Goal: Information Seeking & Learning: Learn about a topic

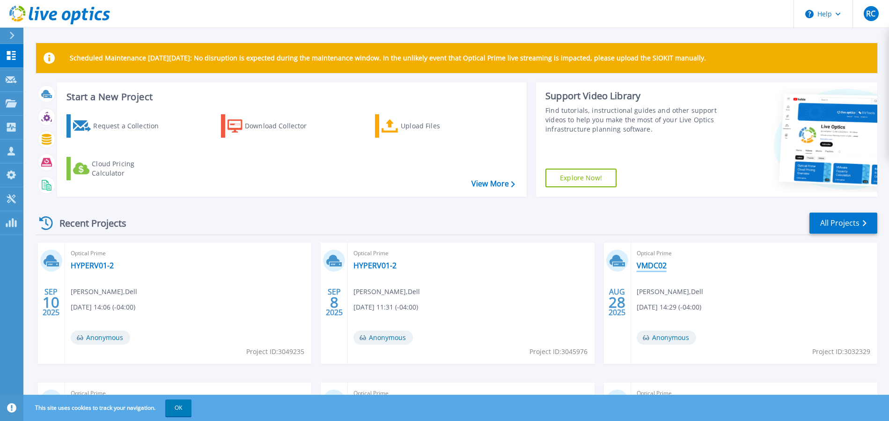
click at [658, 267] on link "VMDC02" at bounding box center [651, 265] width 30 height 9
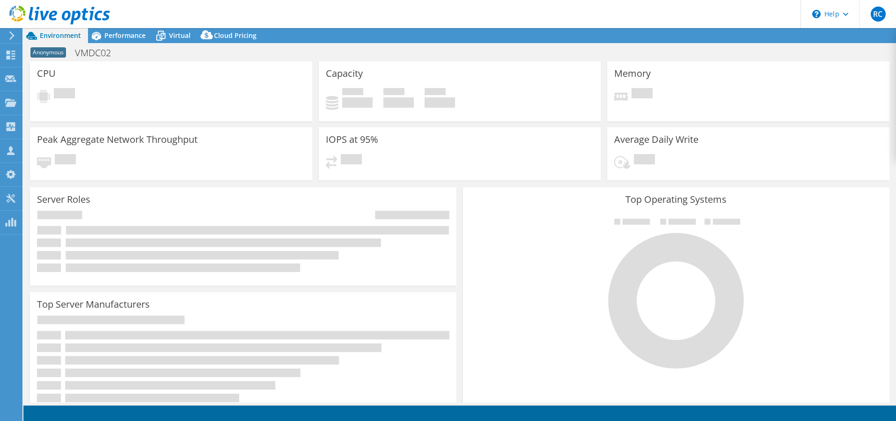
select select "USD"
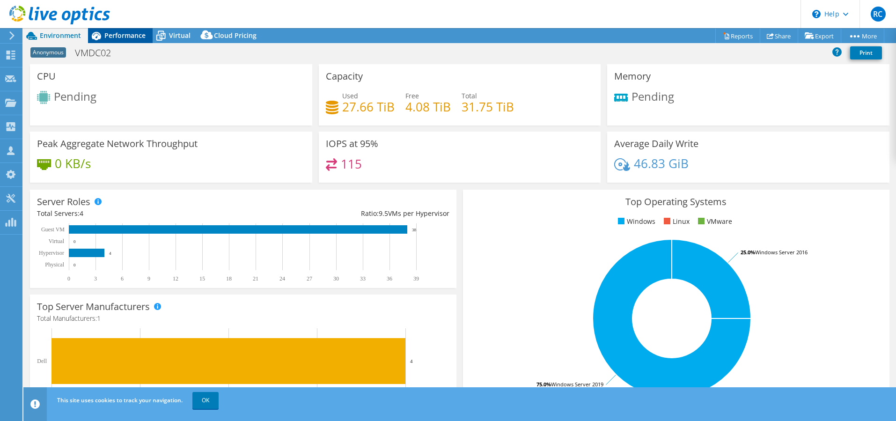
click at [117, 35] on span "Performance" at bounding box center [124, 35] width 41 height 9
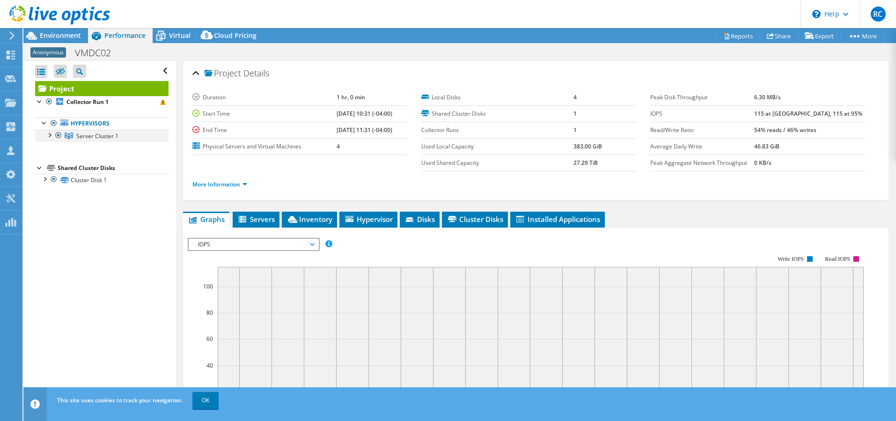
click at [51, 135] on div at bounding box center [48, 134] width 9 height 9
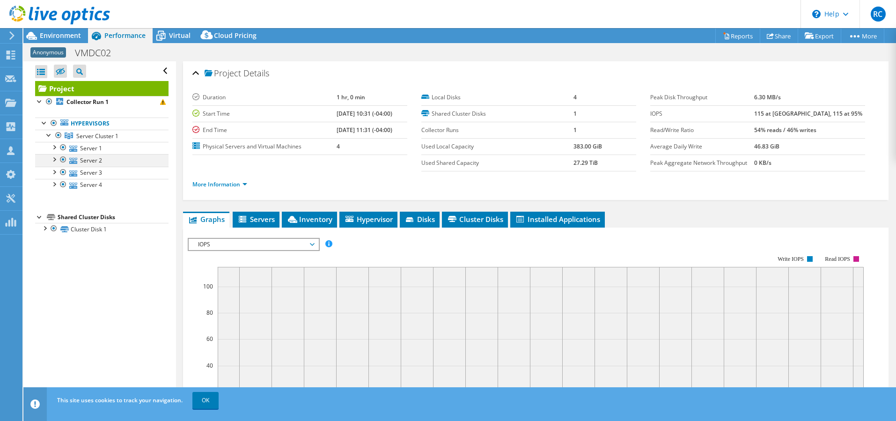
click at [62, 161] on div at bounding box center [62, 159] width 9 height 11
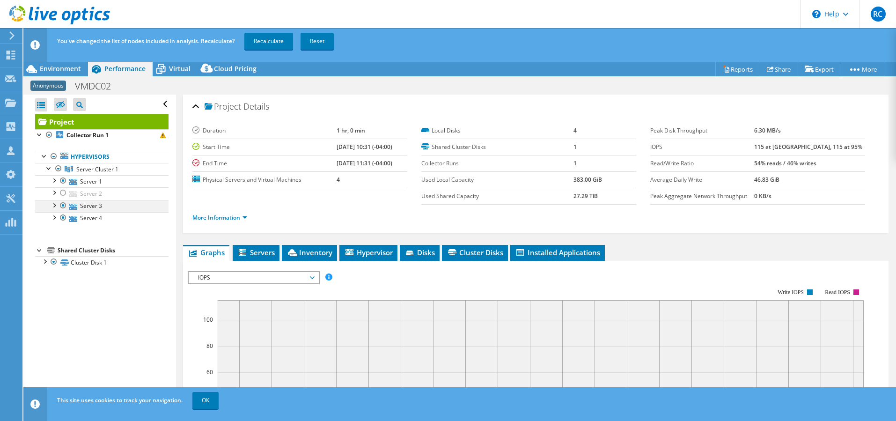
click at [63, 205] on div at bounding box center [62, 205] width 9 height 11
click at [64, 218] on div at bounding box center [62, 217] width 9 height 11
click at [270, 46] on link "Recalculate" at bounding box center [268, 41] width 49 height 17
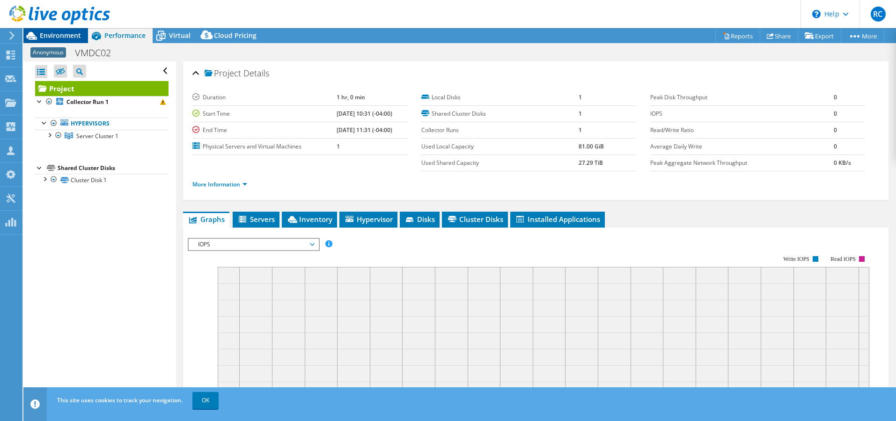
click at [67, 36] on span "Environment" at bounding box center [60, 35] width 41 height 9
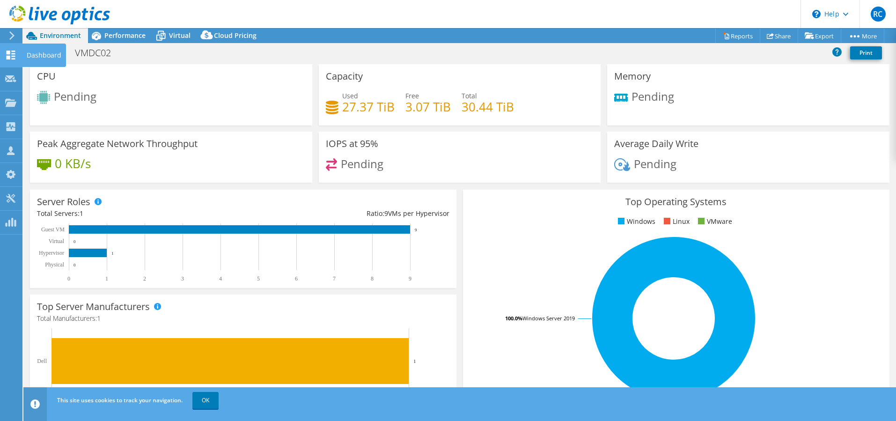
click at [10, 58] on use at bounding box center [11, 55] width 9 height 9
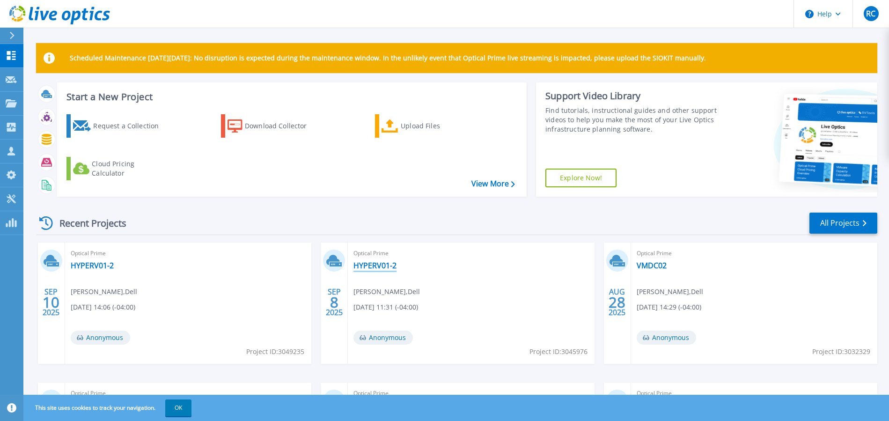
click at [383, 265] on link "HYPERV01-2" at bounding box center [374, 265] width 43 height 9
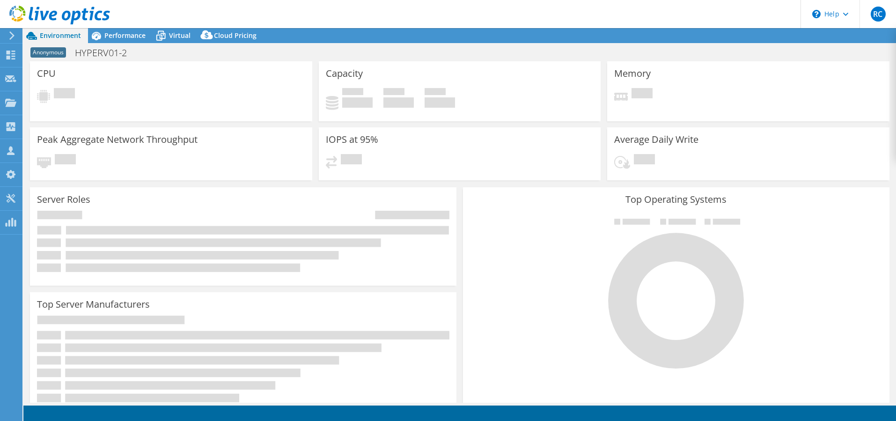
select select "USD"
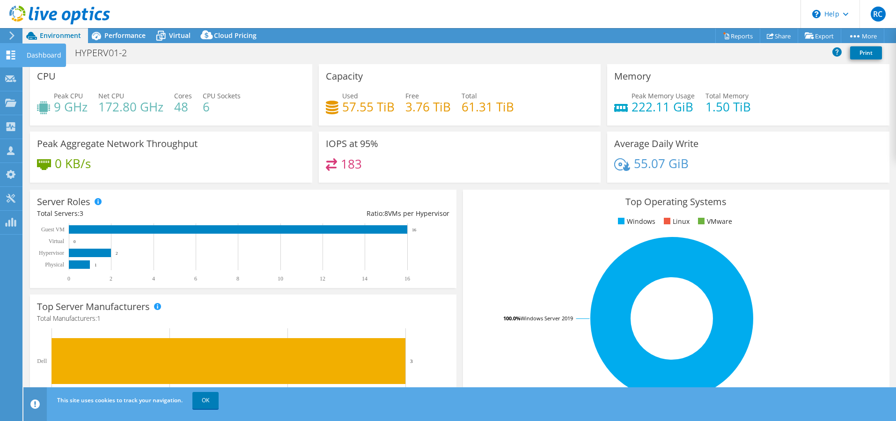
click at [15, 57] on icon at bounding box center [10, 55] width 11 height 9
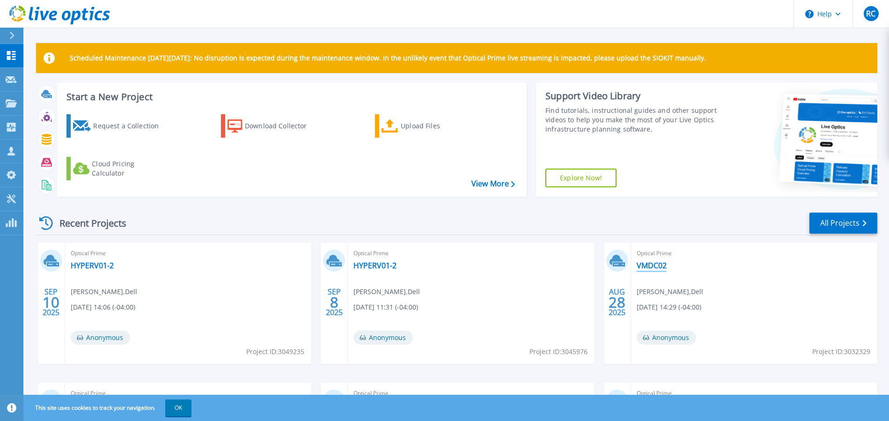
click at [656, 265] on link "VMDC02" at bounding box center [651, 265] width 30 height 9
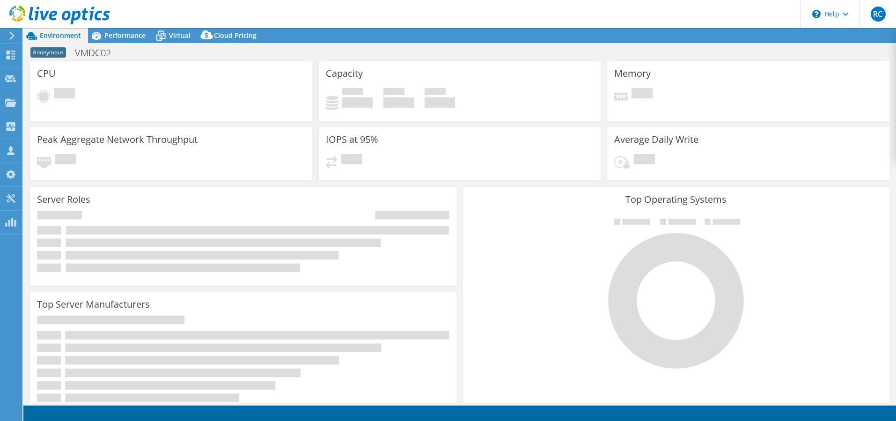
select select "USD"
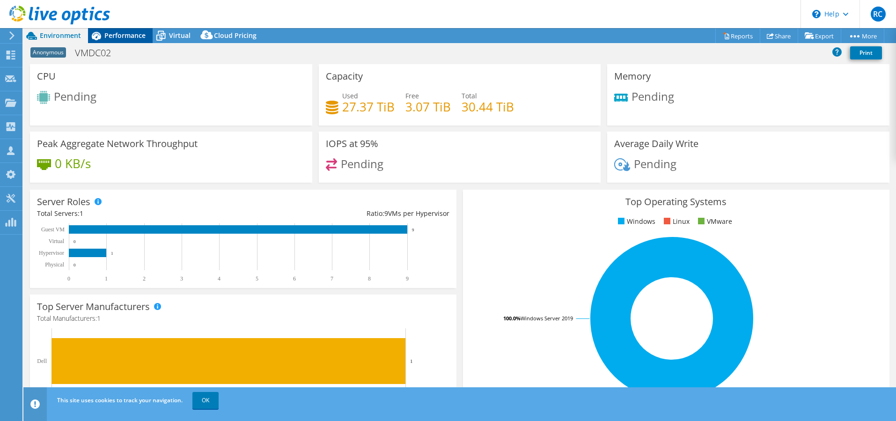
click at [129, 38] on span "Performance" at bounding box center [124, 35] width 41 height 9
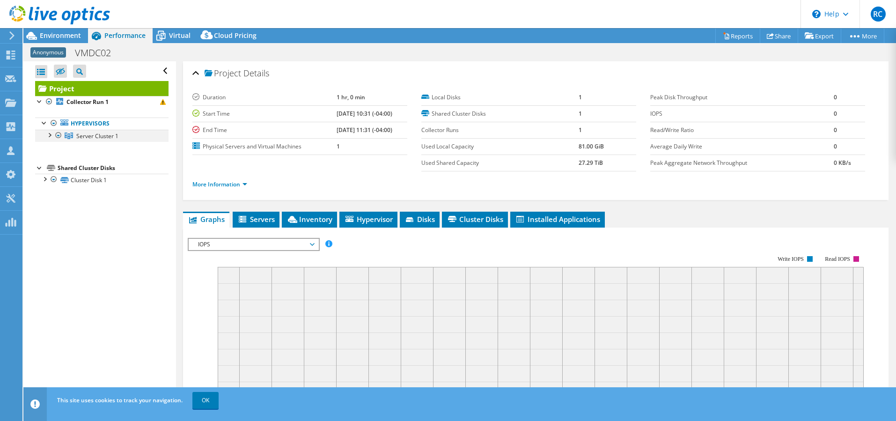
click at [50, 135] on div at bounding box center [48, 134] width 9 height 9
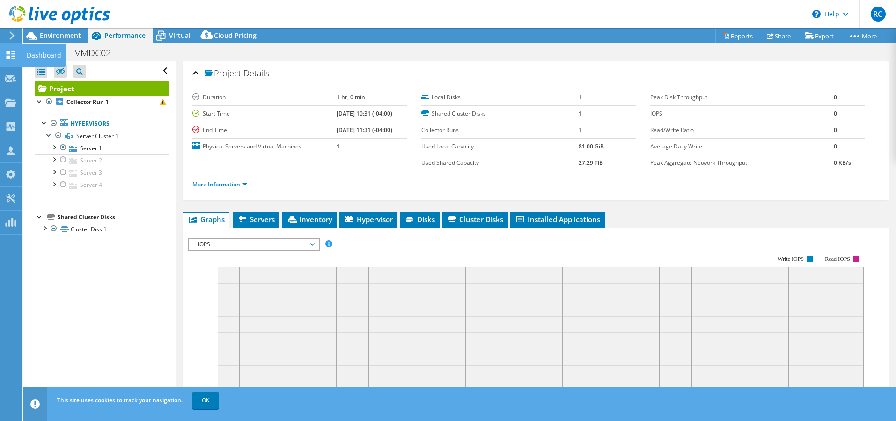
click at [10, 53] on use at bounding box center [11, 55] width 9 height 9
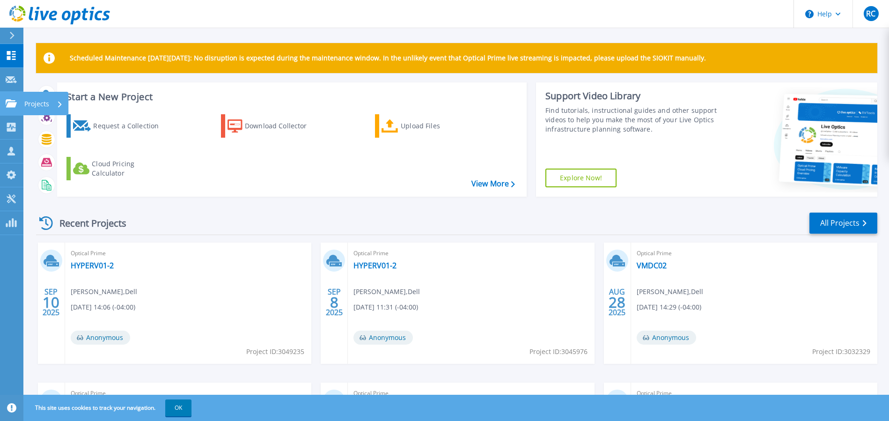
click at [32, 99] on p "Projects" at bounding box center [36, 104] width 25 height 24
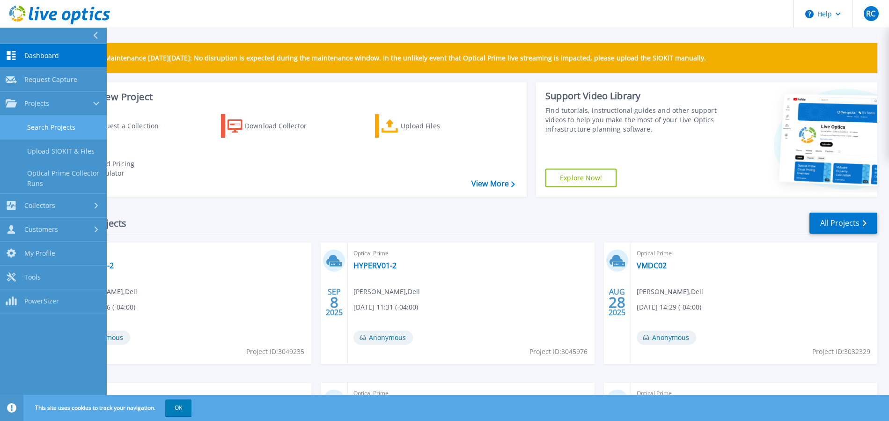
click at [47, 126] on link "Search Projects" at bounding box center [53, 128] width 107 height 24
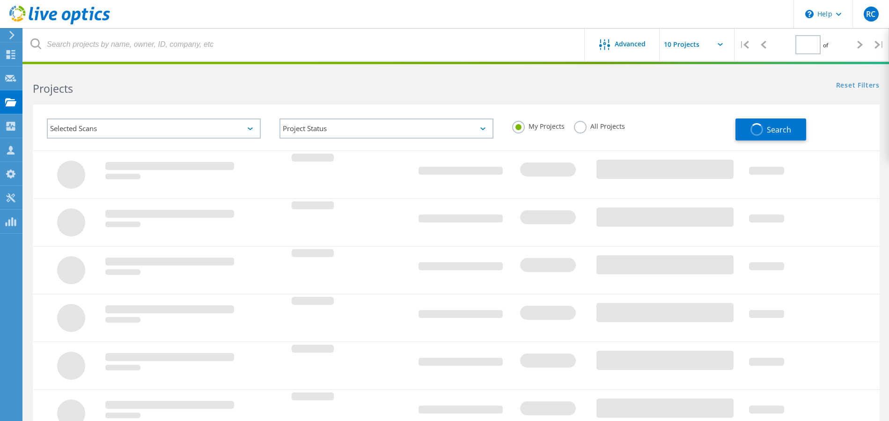
type input "1"
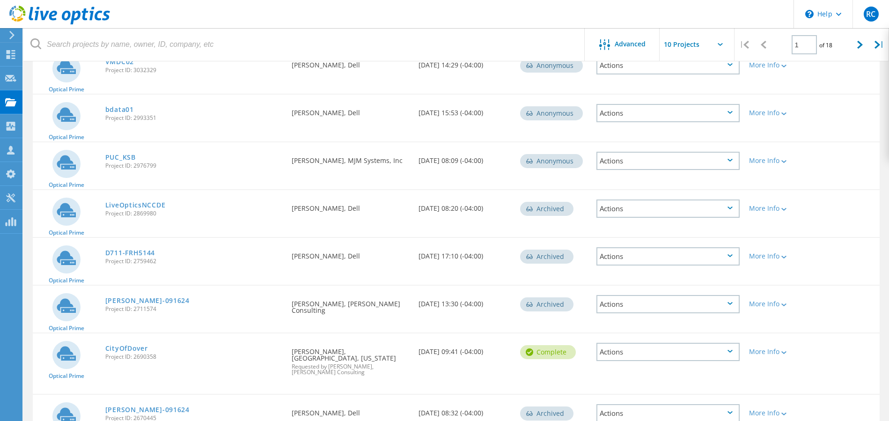
scroll to position [223, 0]
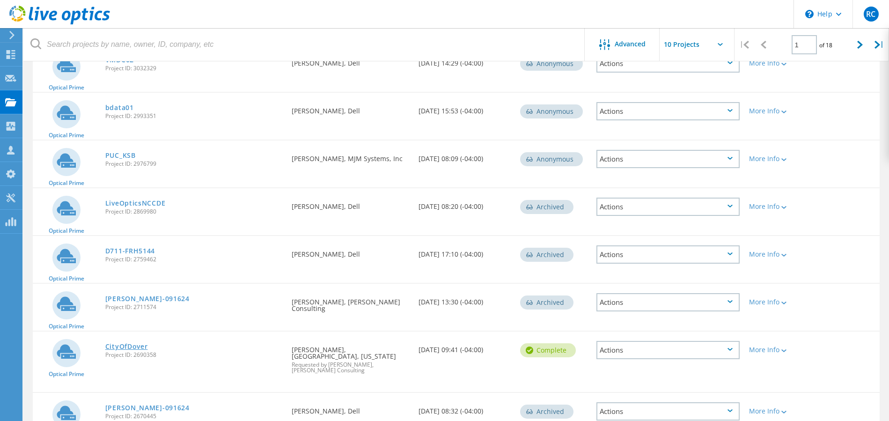
click at [127, 349] on link "CityOfDover" at bounding box center [126, 346] width 43 height 7
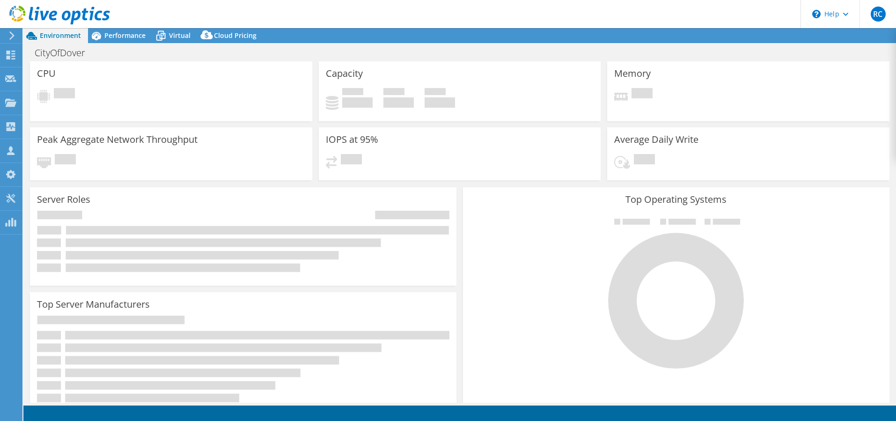
select select "USEast"
select select "USD"
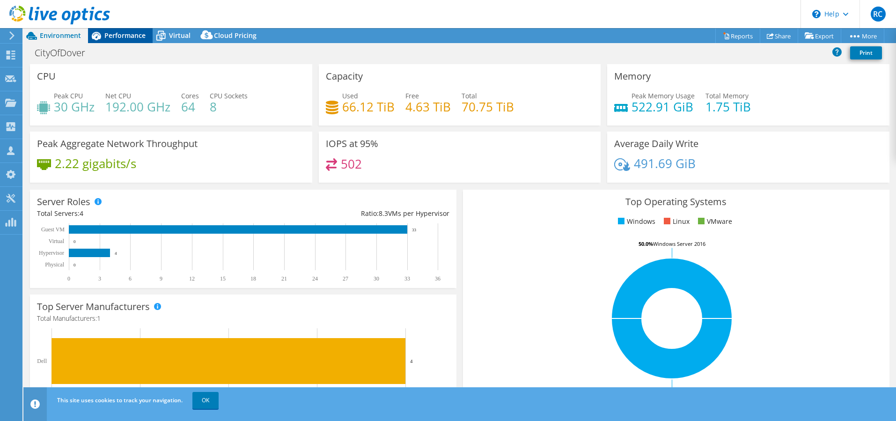
click at [131, 35] on span "Performance" at bounding box center [124, 35] width 41 height 9
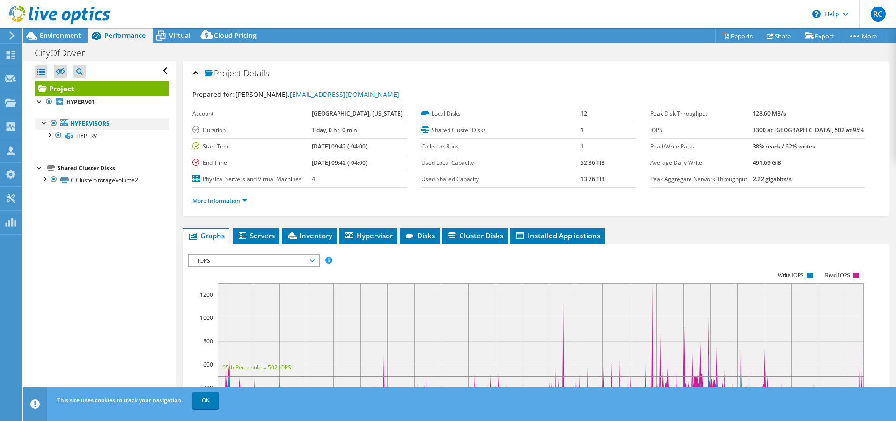
click at [44, 123] on div at bounding box center [44, 121] width 9 height 9
click at [45, 123] on div at bounding box center [44, 121] width 9 height 9
click at [49, 135] on div at bounding box center [48, 134] width 9 height 9
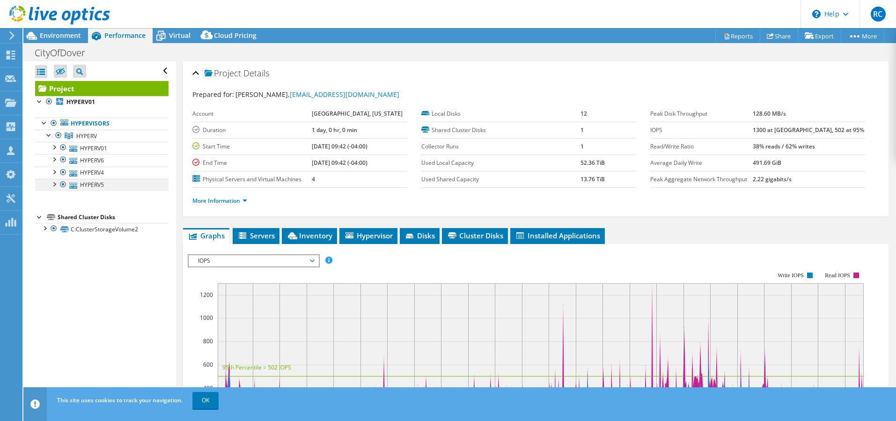
click at [62, 182] on div at bounding box center [62, 184] width 9 height 11
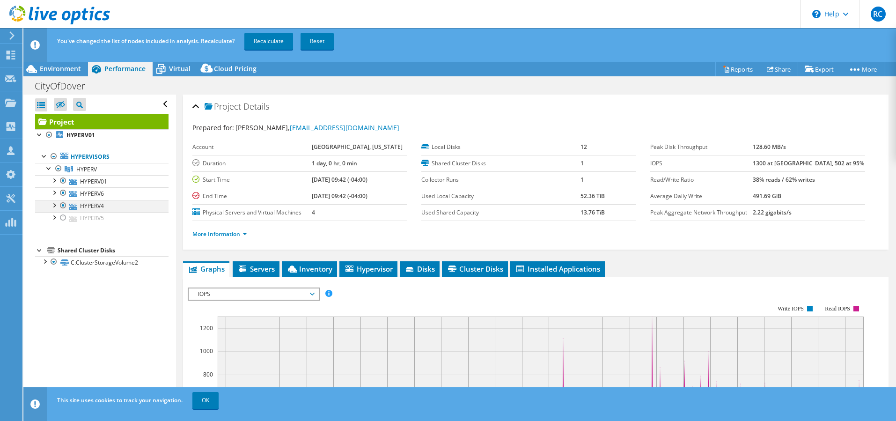
click at [63, 203] on div at bounding box center [62, 205] width 9 height 11
click at [63, 194] on div at bounding box center [62, 192] width 9 height 11
click at [272, 39] on link "Recalculate" at bounding box center [268, 41] width 49 height 17
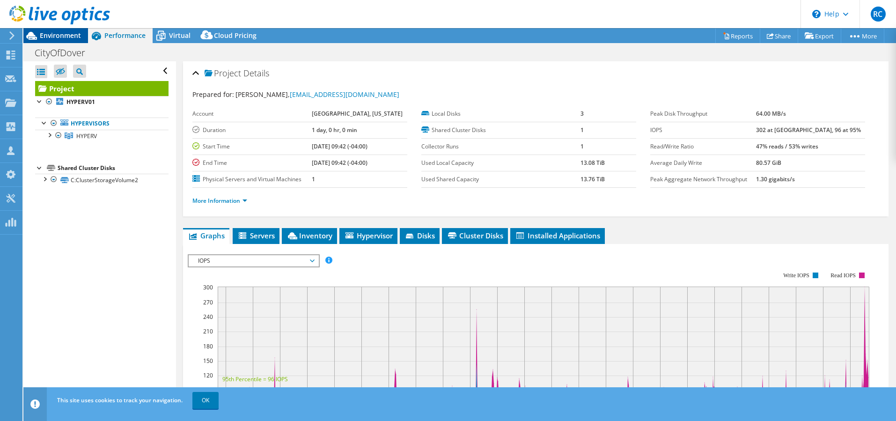
click at [63, 39] on span "Environment" at bounding box center [60, 35] width 41 height 9
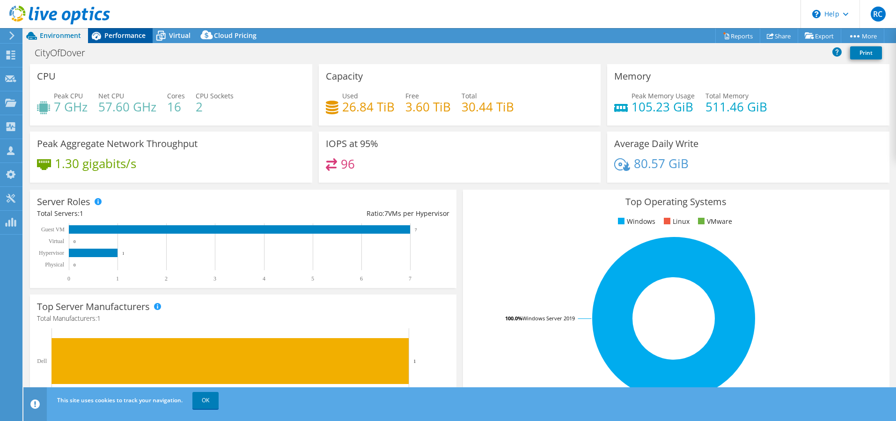
click at [122, 37] on span "Performance" at bounding box center [124, 35] width 41 height 9
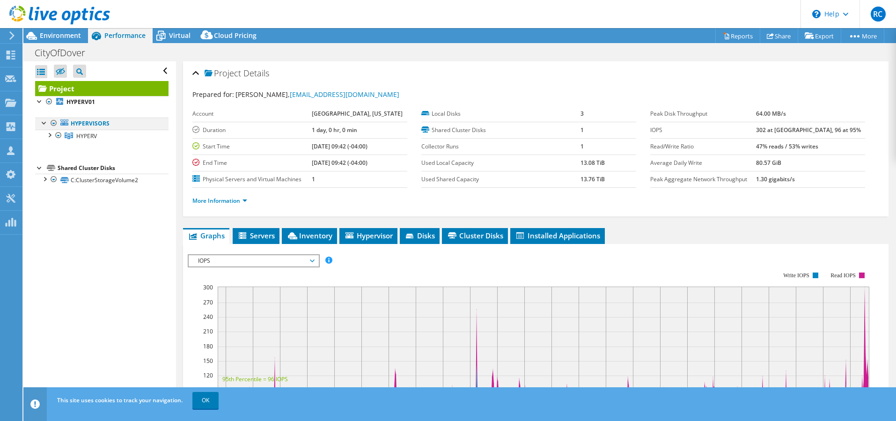
click at [43, 123] on div at bounding box center [44, 121] width 9 height 9
click at [40, 101] on div at bounding box center [39, 100] width 9 height 9
click at [40, 100] on div at bounding box center [39, 100] width 9 height 9
click at [47, 124] on div at bounding box center [44, 121] width 9 height 9
click at [51, 135] on div at bounding box center [48, 134] width 9 height 9
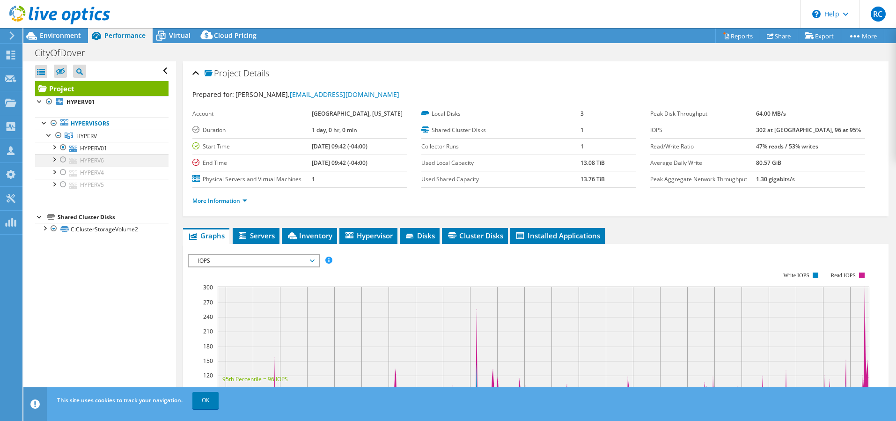
click at [63, 161] on div at bounding box center [62, 159] width 9 height 11
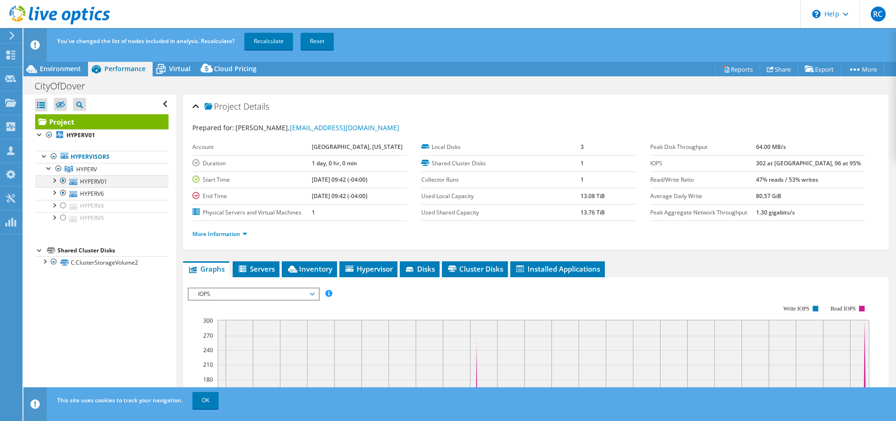
click at [63, 178] on div at bounding box center [62, 180] width 9 height 11
click at [268, 42] on link "Recalculate" at bounding box center [268, 41] width 49 height 17
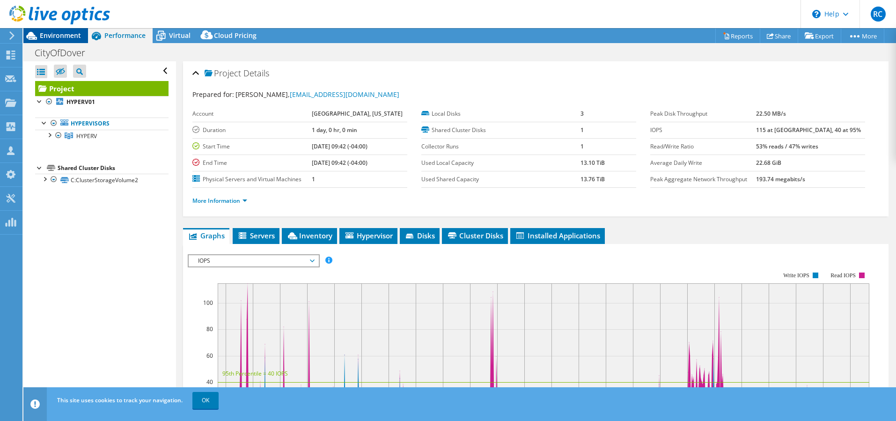
click at [59, 37] on span "Environment" at bounding box center [60, 35] width 41 height 9
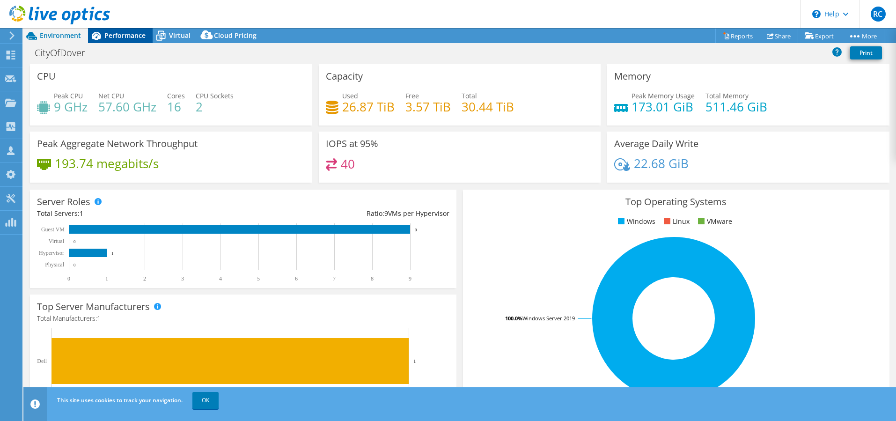
click at [114, 38] on span "Performance" at bounding box center [124, 35] width 41 height 9
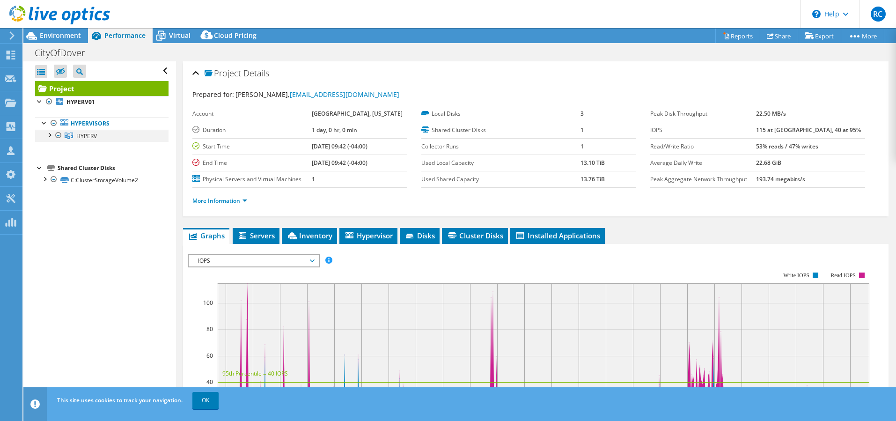
click at [48, 134] on div at bounding box center [48, 134] width 9 height 9
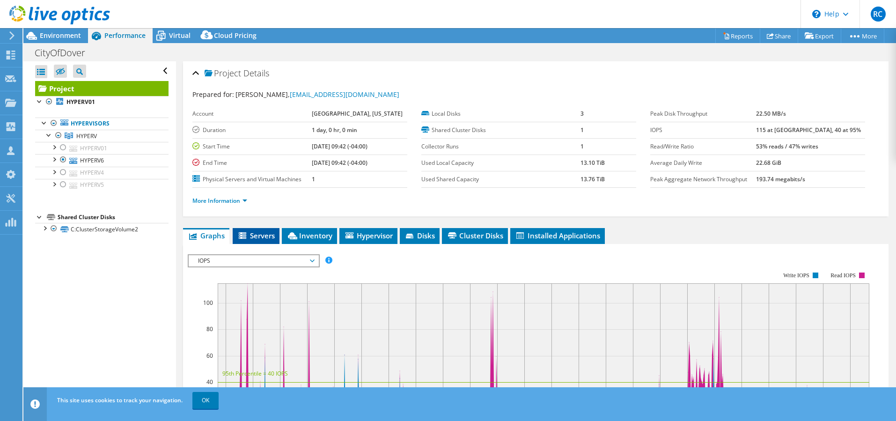
click at [255, 237] on span "Servers" at bounding box center [255, 235] width 37 height 9
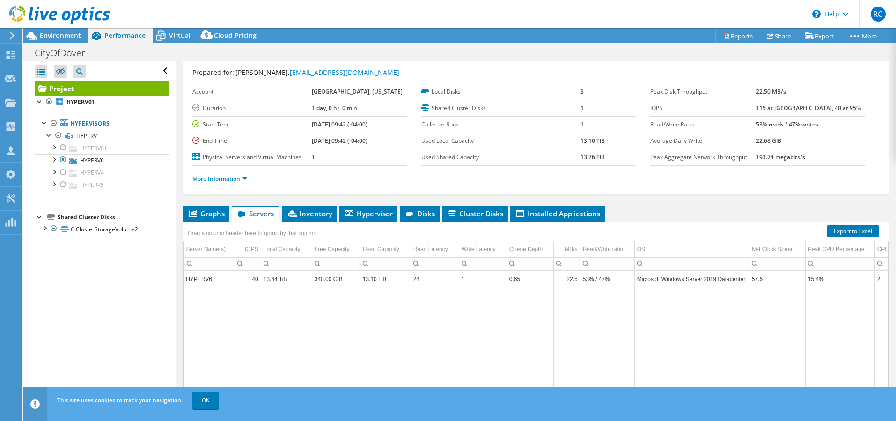
scroll to position [22, 0]
click at [64, 147] on div at bounding box center [62, 147] width 9 height 11
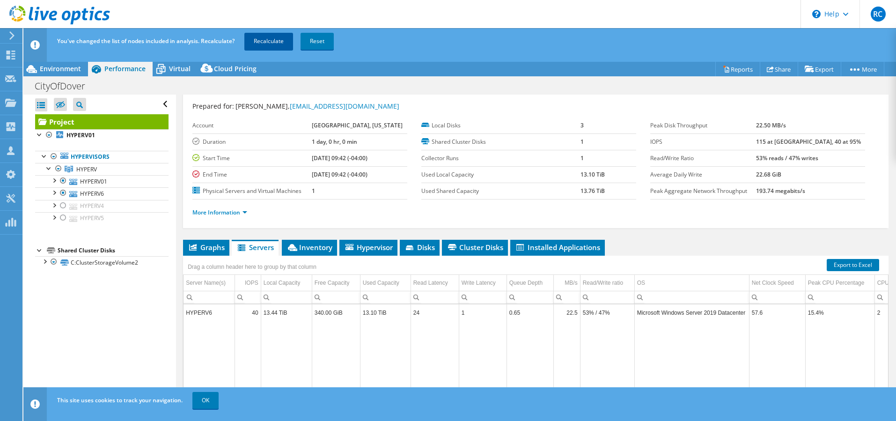
click at [278, 41] on link "Recalculate" at bounding box center [268, 41] width 49 height 17
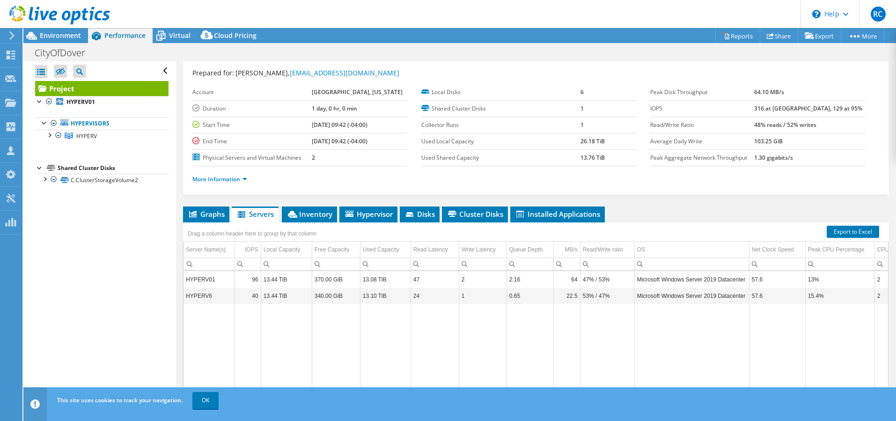
click at [214, 278] on td "HYPERV01" at bounding box center [208, 279] width 51 height 16
click at [219, 278] on td "HYPERV01" at bounding box center [208, 279] width 51 height 16
click at [207, 279] on td "HYPERV01" at bounding box center [208, 279] width 51 height 16
click at [206, 295] on td "HYPERV6" at bounding box center [208, 295] width 51 height 16
click at [320, 211] on span "Inventory" at bounding box center [309, 213] width 46 height 9
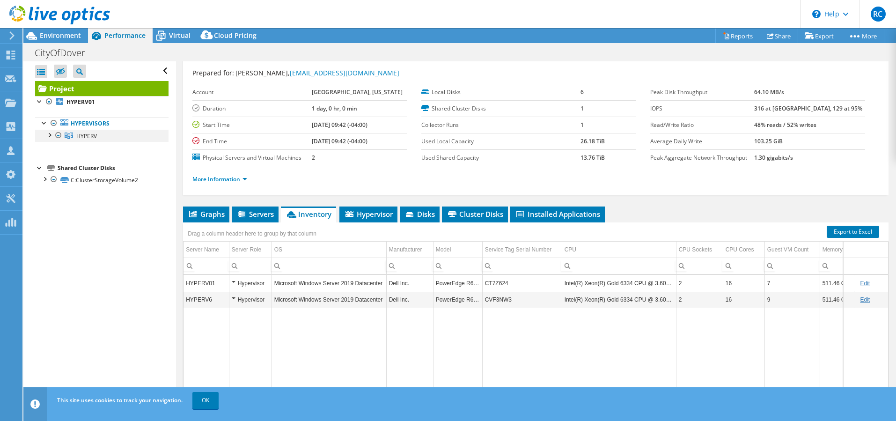
click at [49, 135] on div at bounding box center [48, 134] width 9 height 9
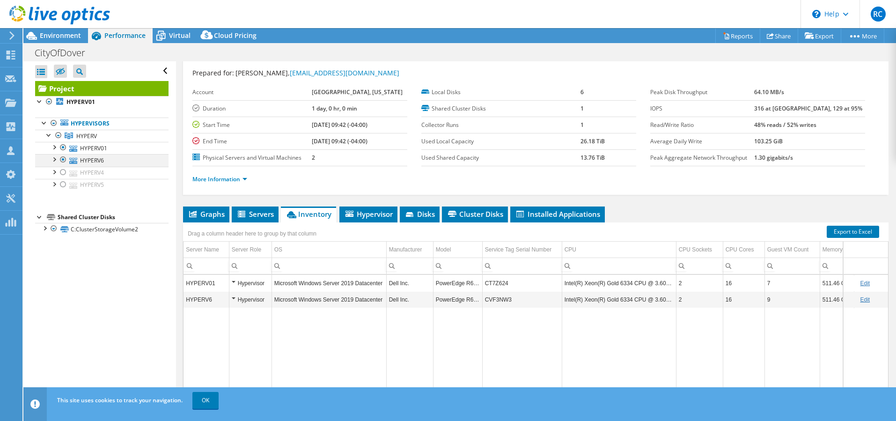
click at [64, 159] on div at bounding box center [62, 159] width 9 height 11
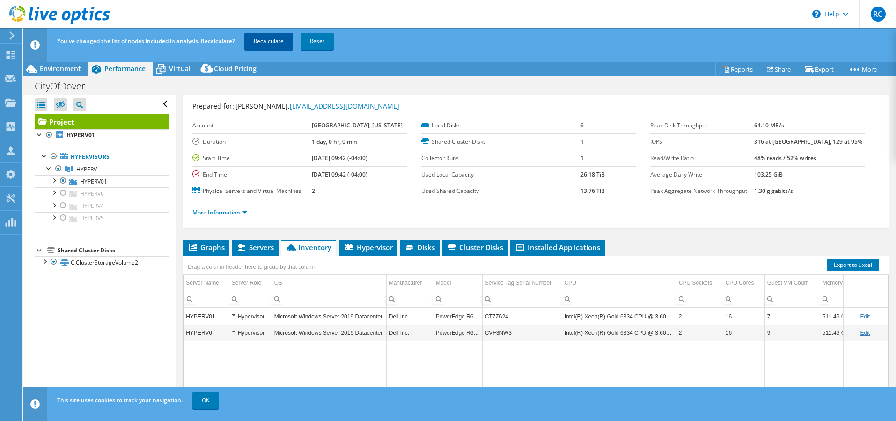
click at [280, 40] on link "Recalculate" at bounding box center [268, 41] width 49 height 17
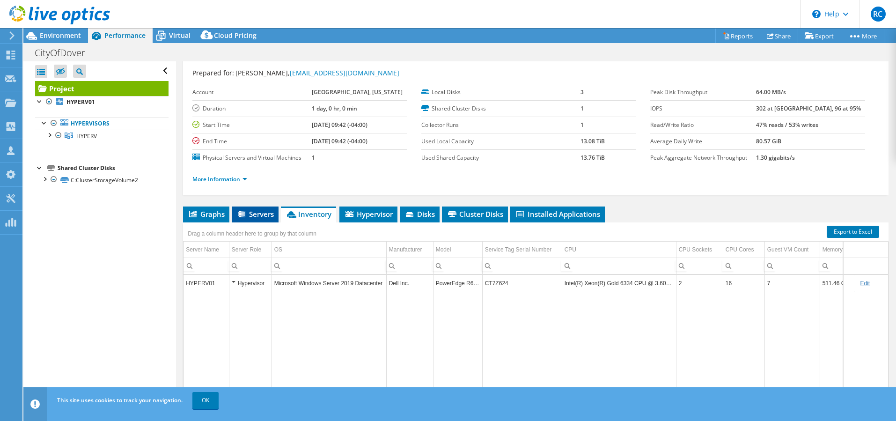
click at [268, 212] on span "Servers" at bounding box center [254, 213] width 37 height 9
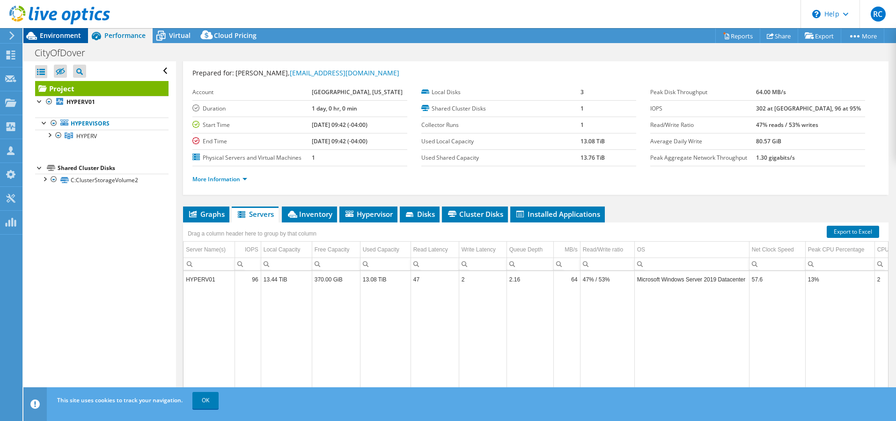
click at [60, 37] on span "Environment" at bounding box center [60, 35] width 41 height 9
